Goal: Transaction & Acquisition: Book appointment/travel/reservation

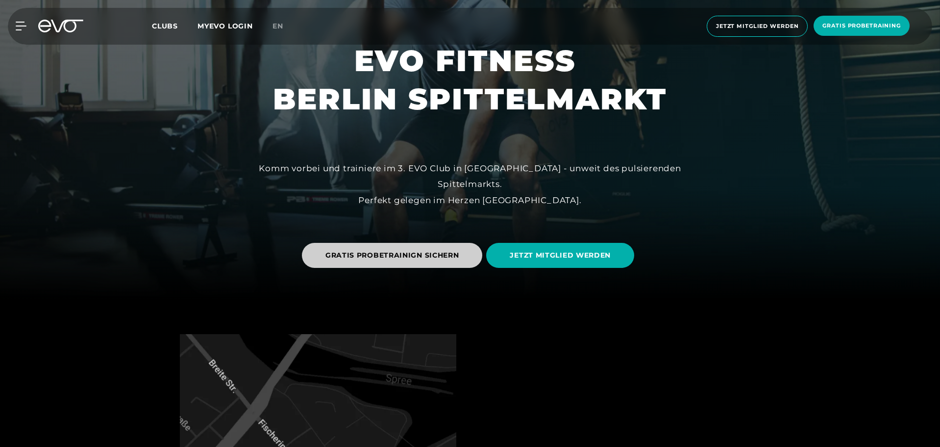
scroll to position [147, 0]
click at [393, 255] on span "GRATIS PROBETRAINIGN SICHERN" at bounding box center [393, 255] width 134 height 10
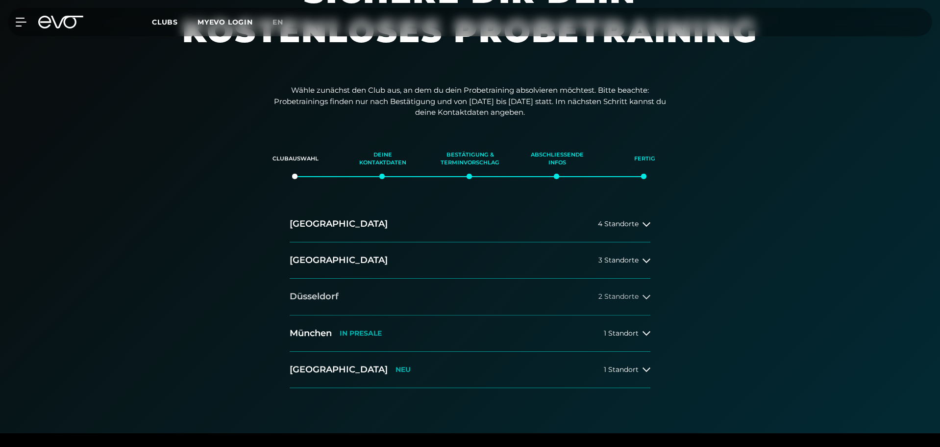
scroll to position [98, 0]
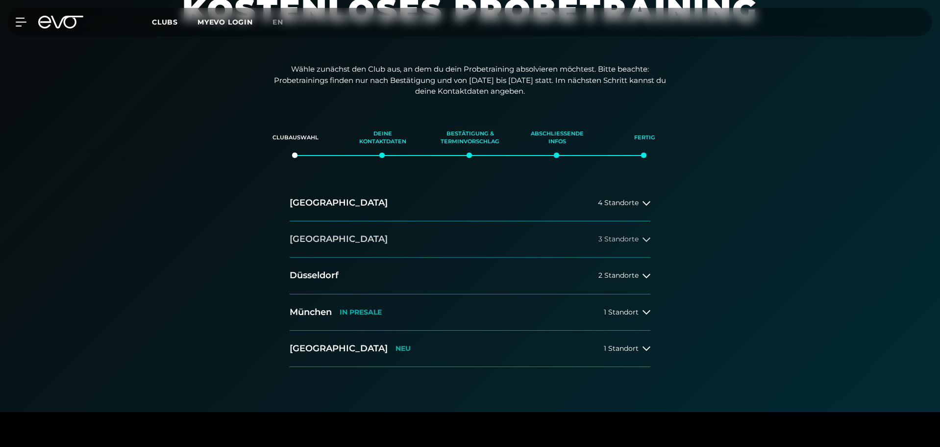
click at [636, 243] on button "[GEOGRAPHIC_DATA] 3 Standorte" at bounding box center [470, 239] width 361 height 36
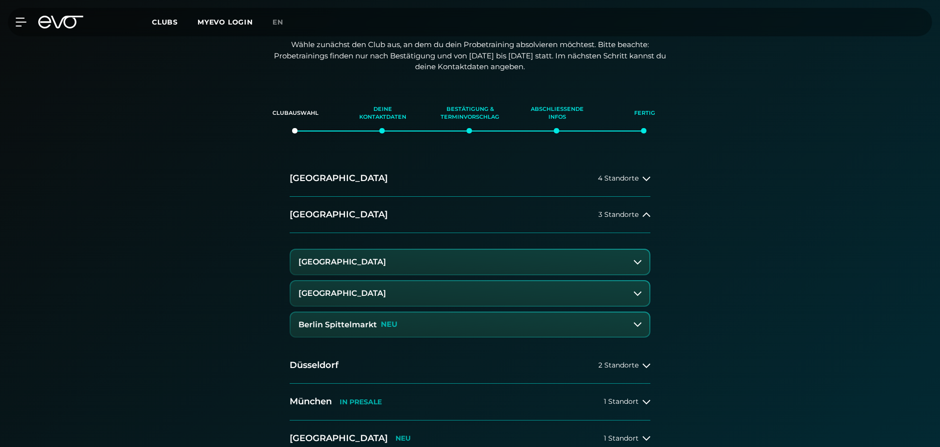
scroll to position [147, 0]
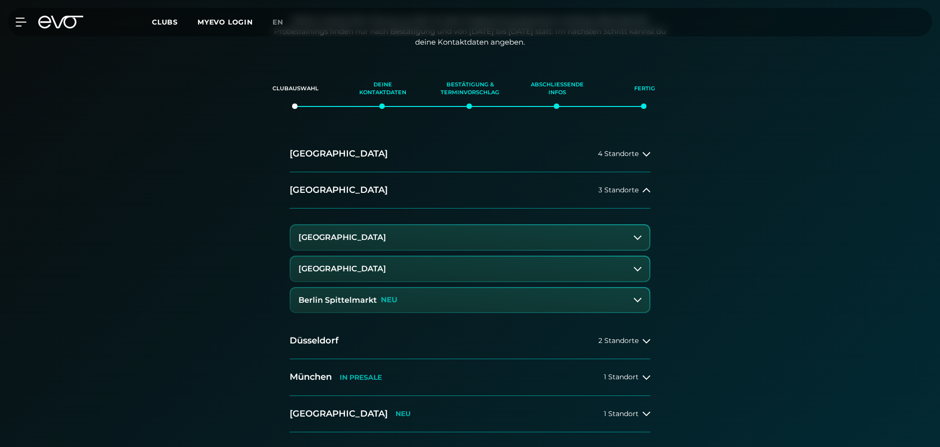
click at [368, 300] on h3 "Berlin Spittelmarkt" at bounding box center [338, 300] width 78 height 9
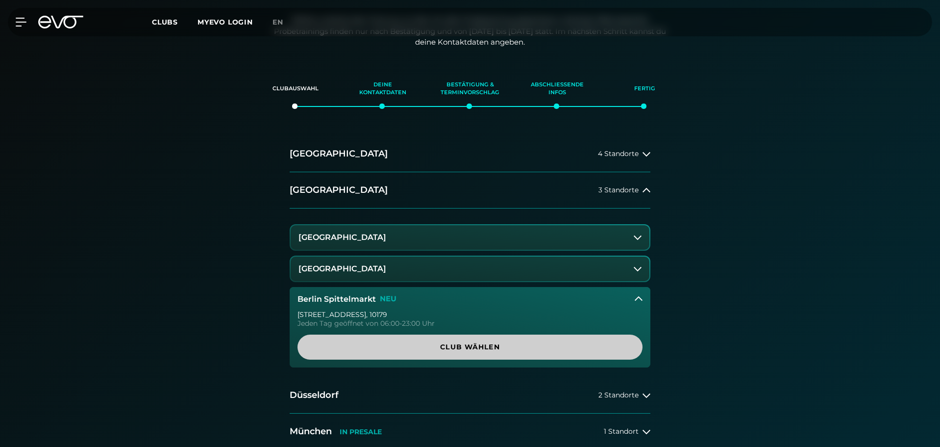
click at [507, 353] on link "Club wählen" at bounding box center [470, 346] width 345 height 25
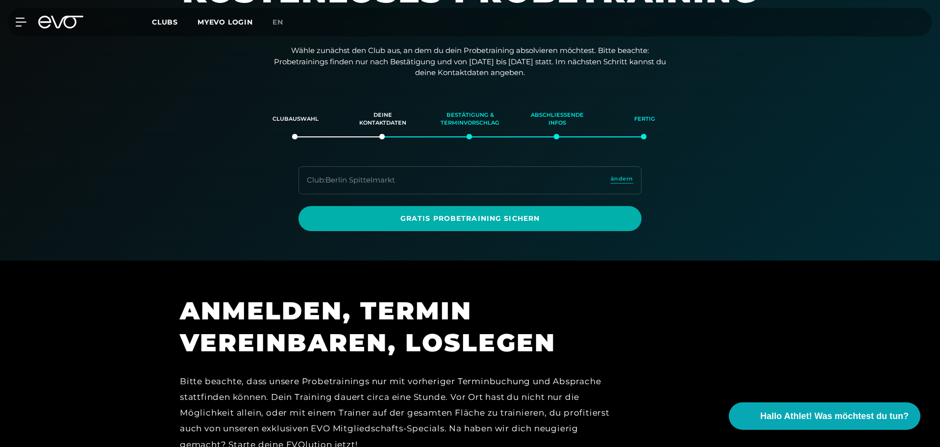
scroll to position [0, 0]
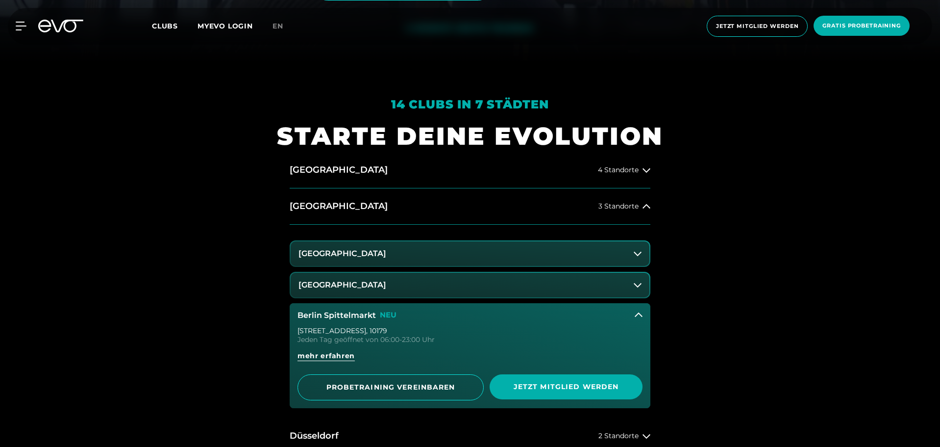
scroll to position [441, 0]
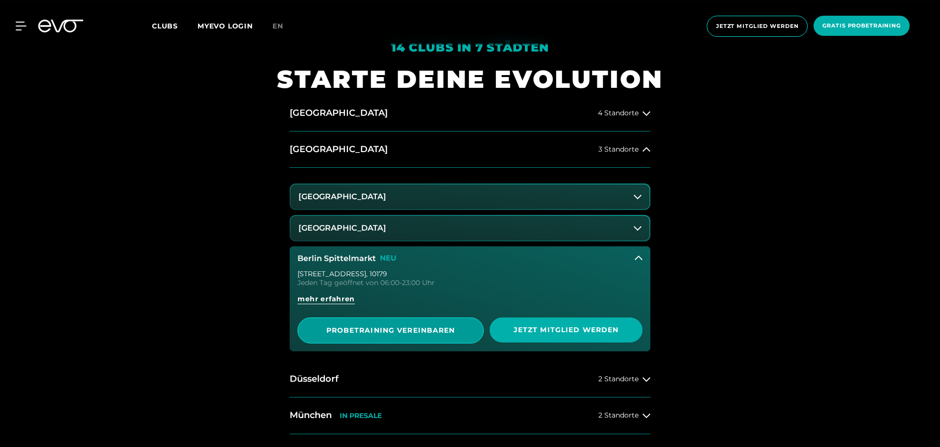
click at [395, 329] on span "PROBETRAINING VEREINBAREN" at bounding box center [391, 330] width 138 height 10
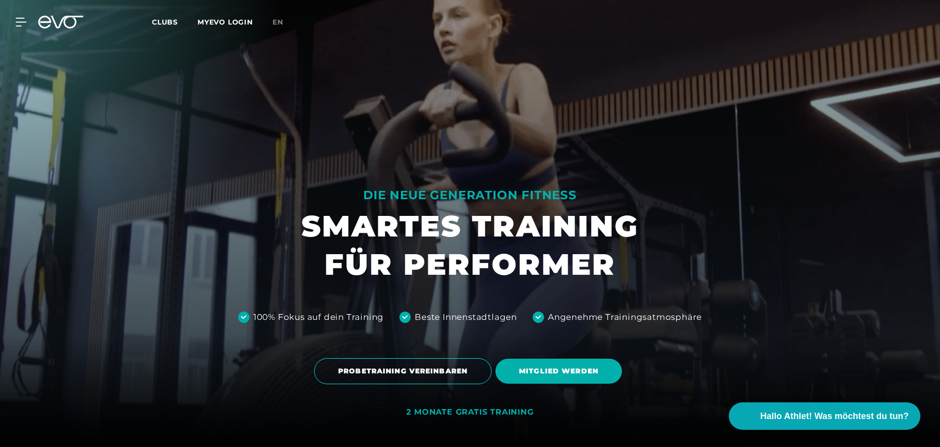
scroll to position [0, 0]
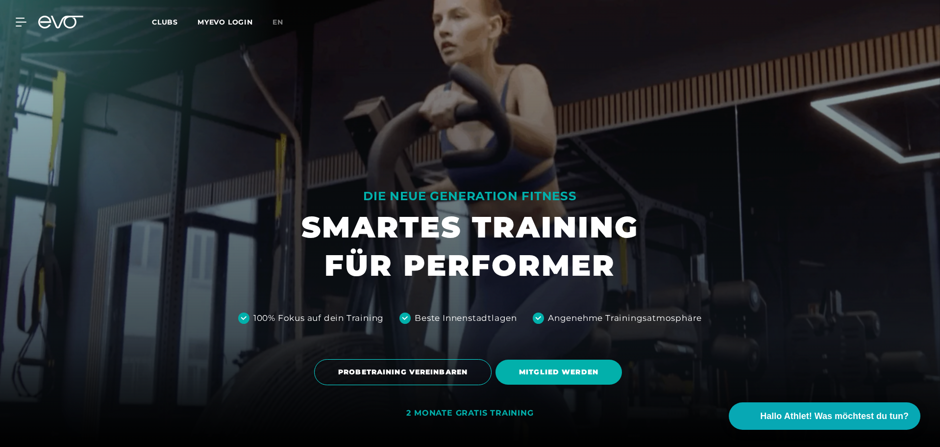
click at [169, 21] on span "Clubs" at bounding box center [165, 22] width 26 height 9
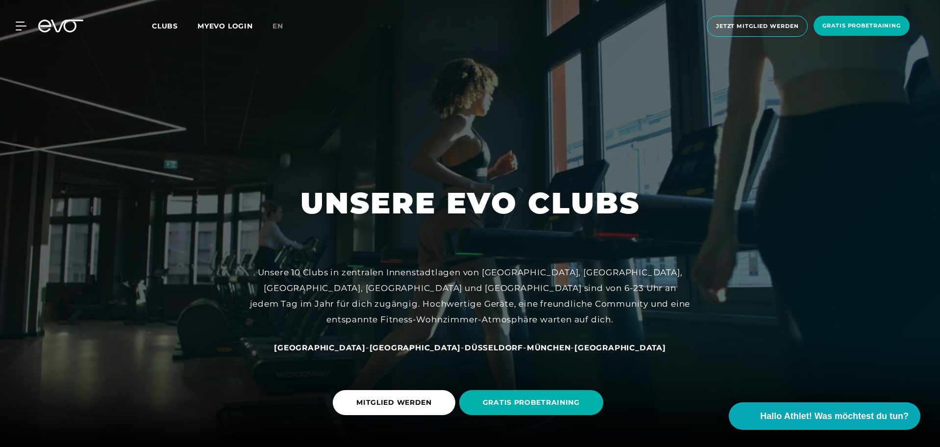
click at [49, 24] on icon at bounding box center [60, 26] width 45 height 13
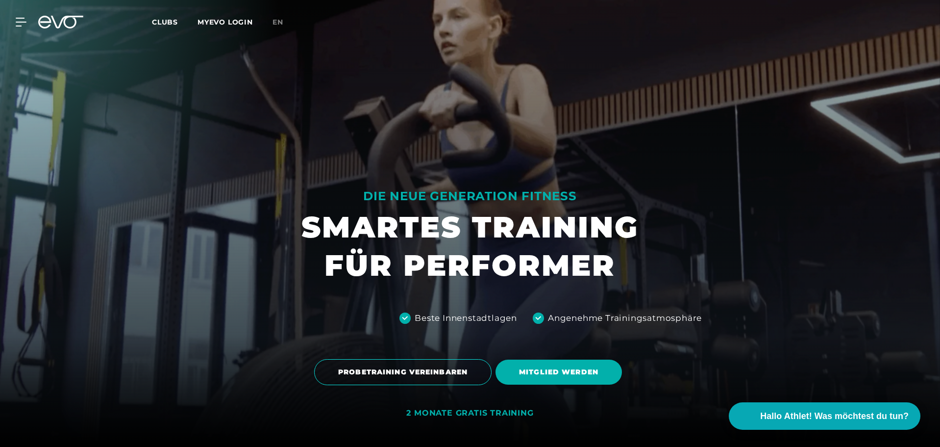
click at [36, 24] on div at bounding box center [60, 22] width 57 height 13
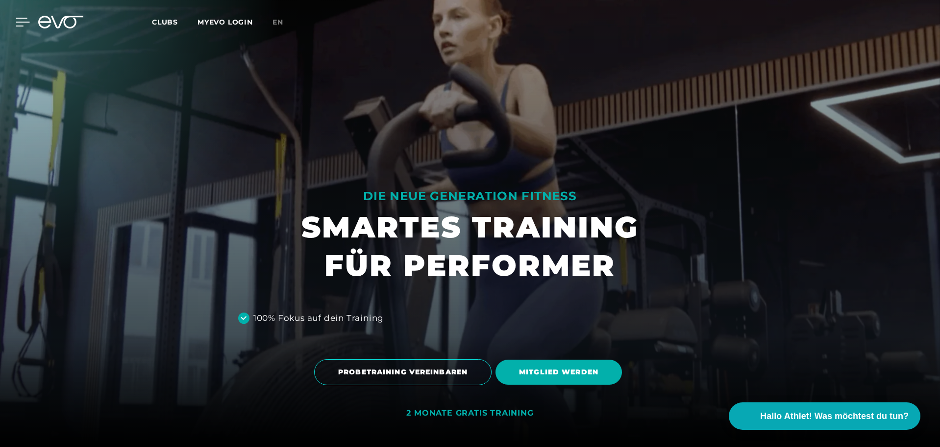
click at [25, 23] on icon at bounding box center [23, 22] width 14 height 9
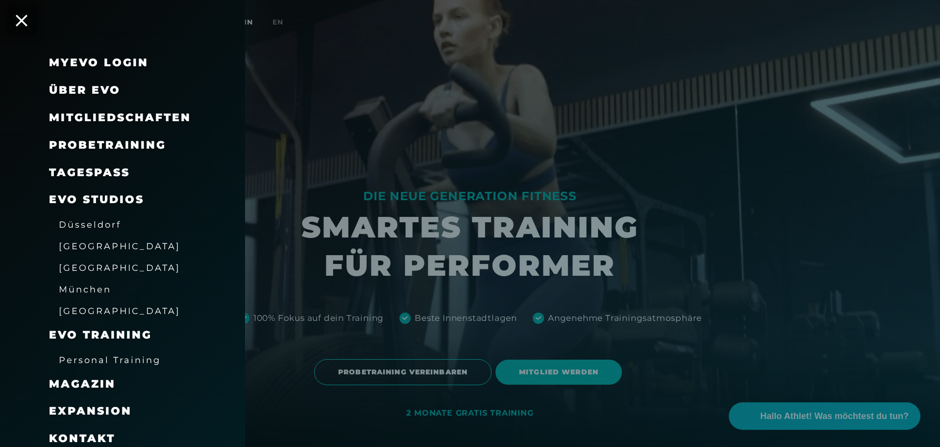
click at [115, 169] on link "TAGESPASS" at bounding box center [89, 172] width 81 height 13
click at [26, 21] on icon at bounding box center [21, 20] width 13 height 13
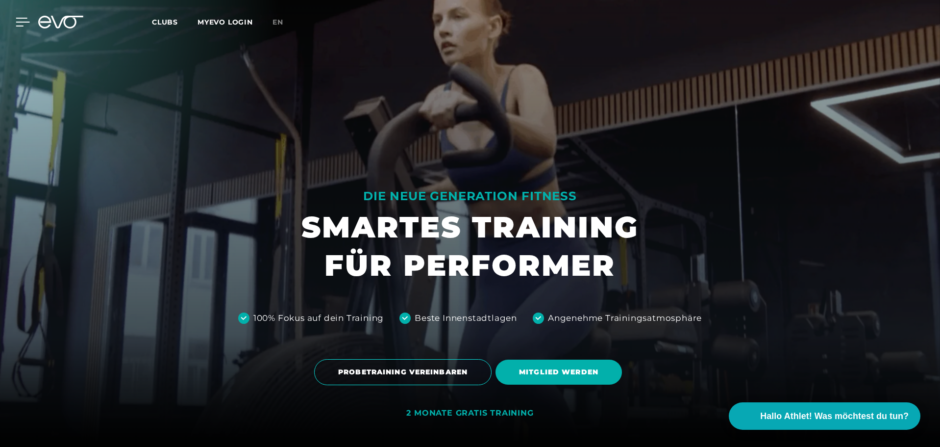
click at [17, 20] on icon at bounding box center [23, 22] width 14 height 9
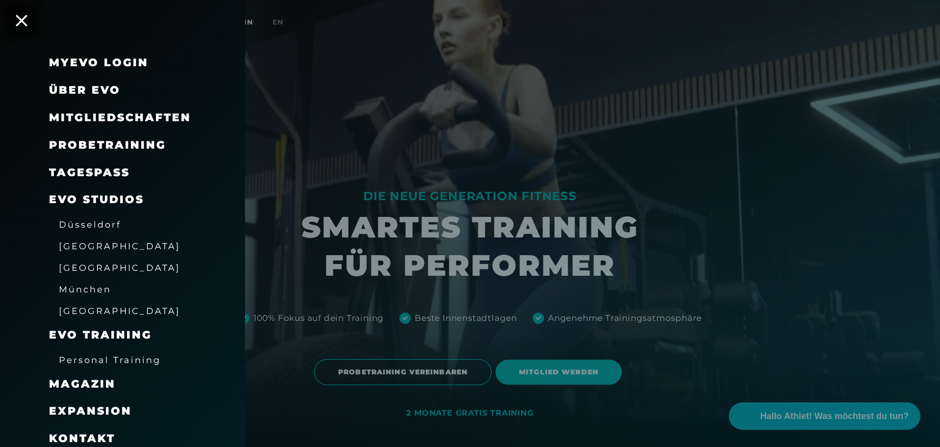
click at [83, 60] on link "MyEVO Login" at bounding box center [99, 62] width 100 height 13
click at [587, 163] on div at bounding box center [470, 223] width 940 height 447
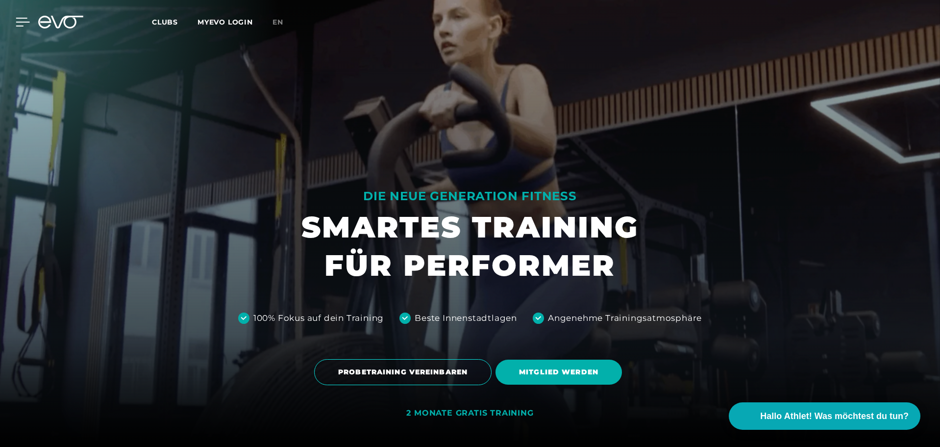
drag, startPoint x: 30, startPoint y: 20, endPoint x: 23, endPoint y: 21, distance: 7.5
click at [29, 20] on div "MyEVO Login Über EVO Mitgliedschaften Probetraining TAGESPASS EVO Studios Düsse…" at bounding box center [15, 22] width 34 height 9
click at [23, 21] on icon at bounding box center [23, 22] width 14 height 9
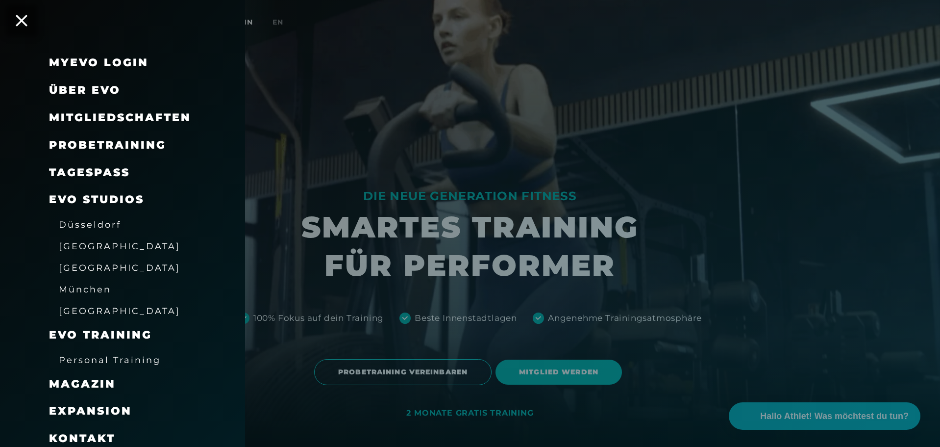
click at [101, 166] on link "TAGESPASS" at bounding box center [89, 172] width 81 height 13
